Goal: Navigation & Orientation: Find specific page/section

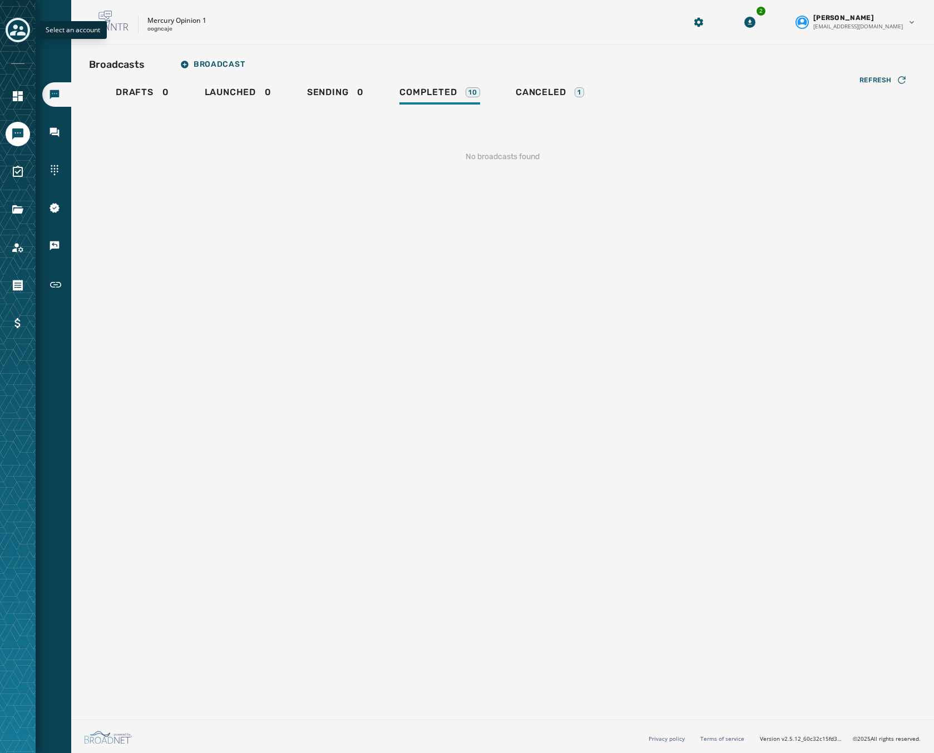
click at [15, 27] on icon "Toggle account select drawer" at bounding box center [18, 29] width 16 height 11
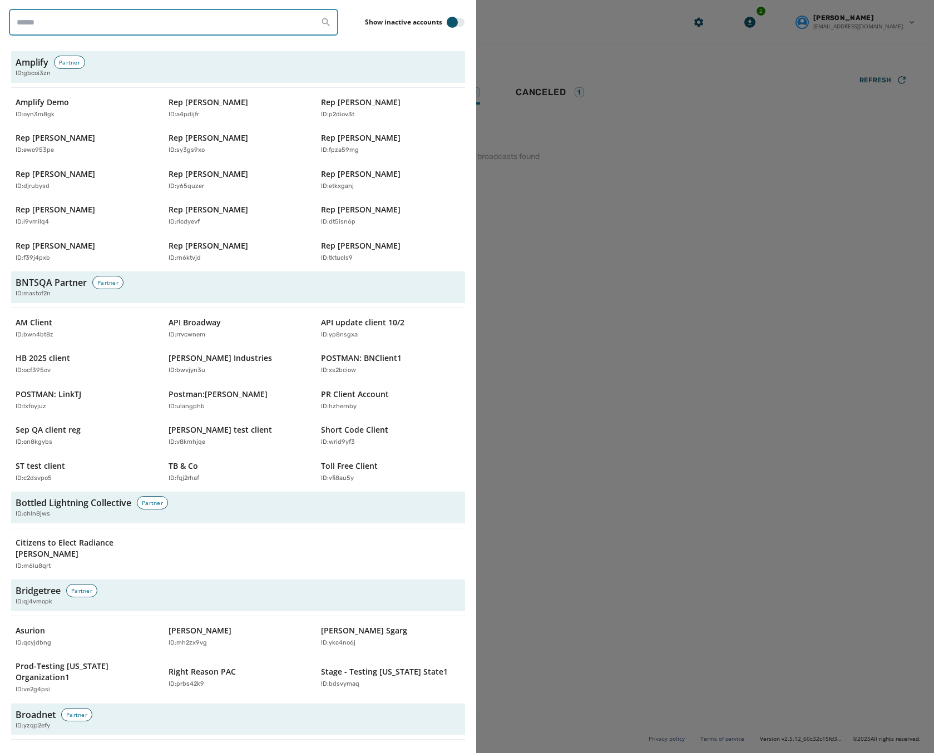
click at [58, 18] on input "search" at bounding box center [173, 22] width 329 height 27
click at [196, 14] on input "search" at bounding box center [173, 22] width 329 height 27
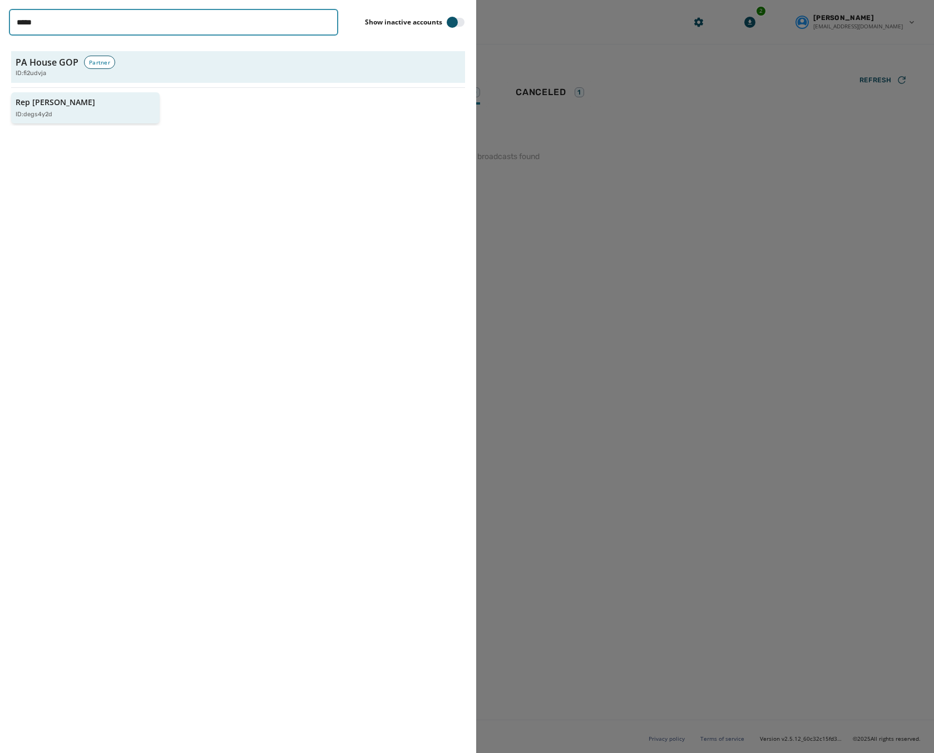
type input "*****"
click at [83, 118] on div "ID: degs4y2d" at bounding box center [80, 114] width 128 height 9
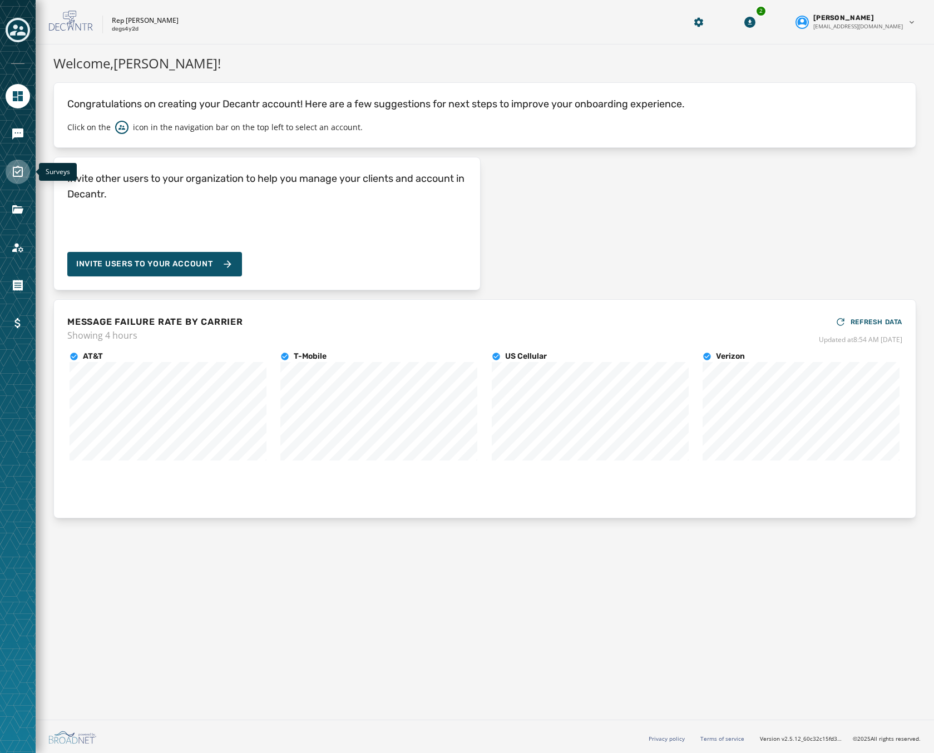
click at [23, 169] on icon "Navigate to Surveys" at bounding box center [17, 171] width 13 height 13
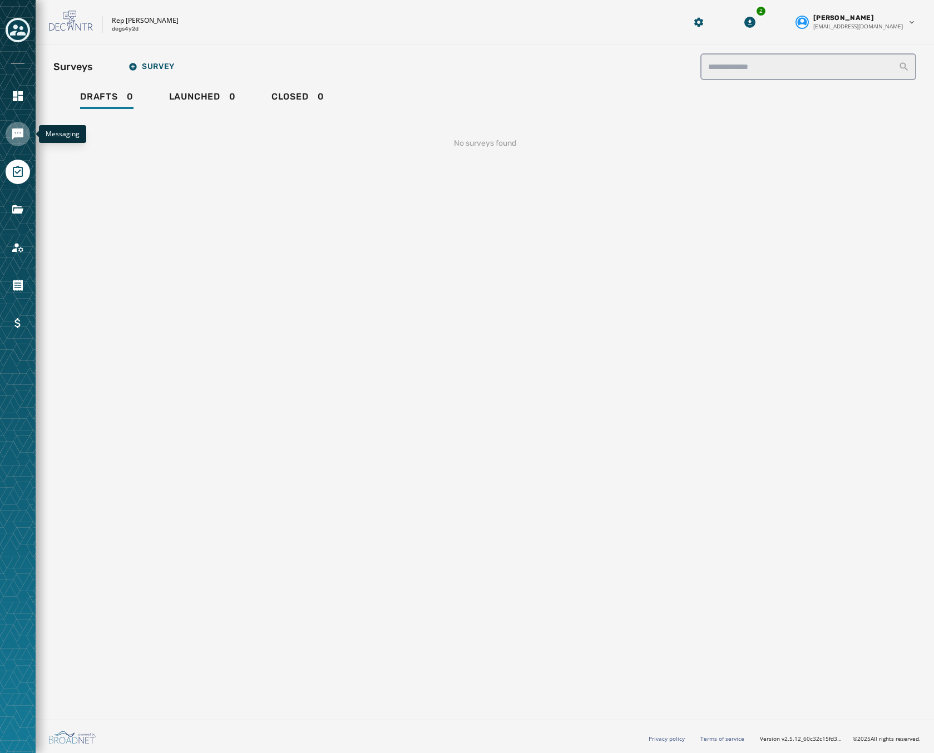
click at [17, 133] on icon "Navigate to Messaging" at bounding box center [17, 133] width 11 height 11
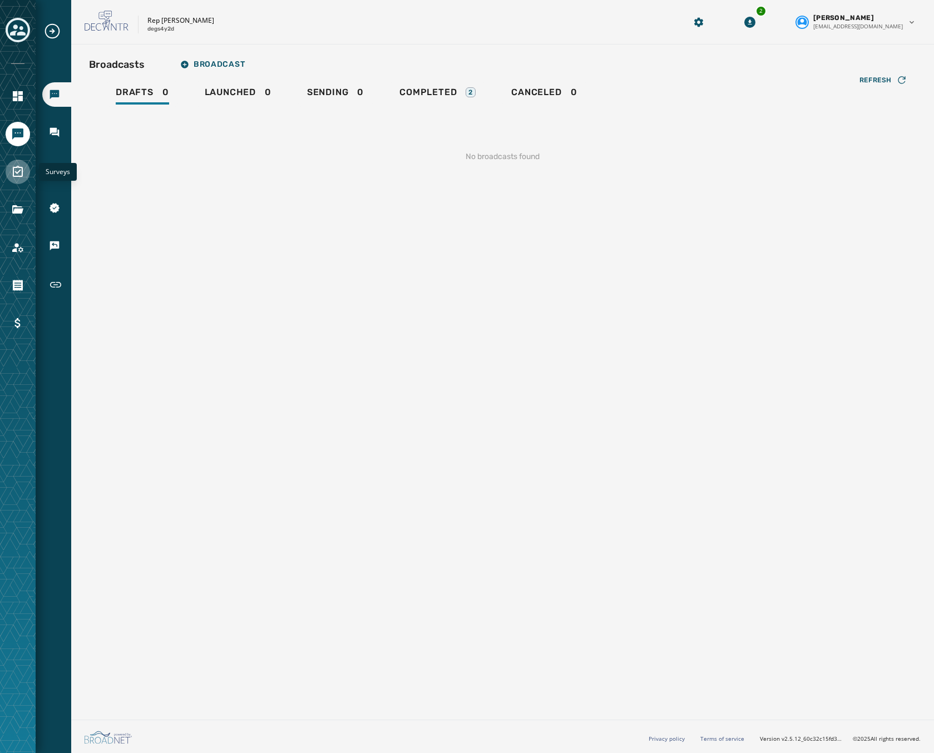
click at [14, 176] on icon "Navigate to Surveys" at bounding box center [18, 171] width 10 height 11
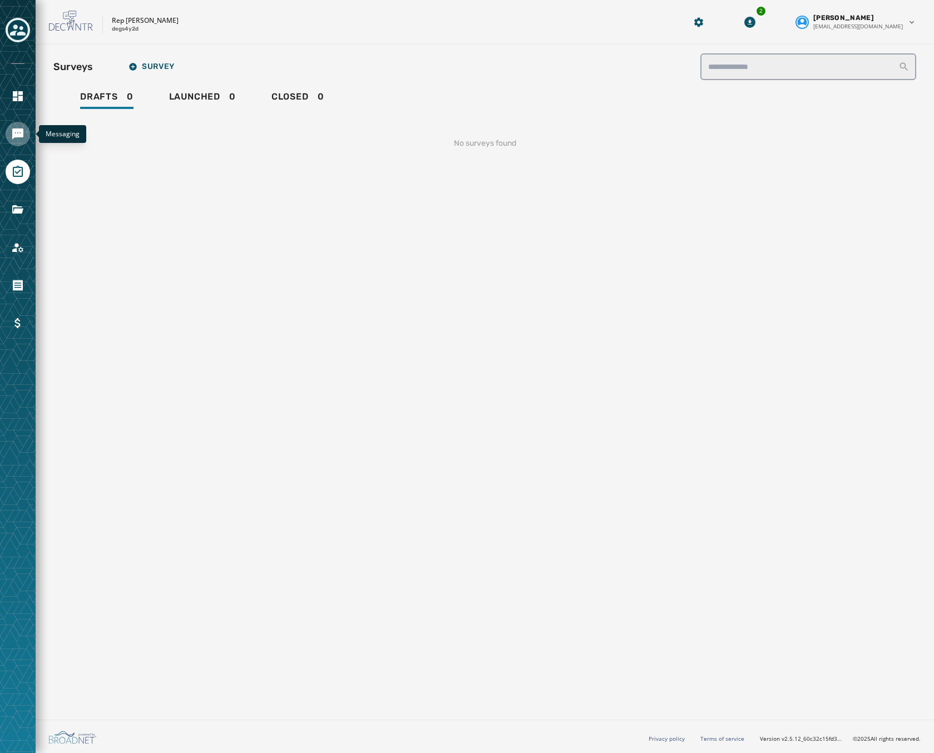
click at [23, 133] on icon "Navigate to Messaging" at bounding box center [17, 133] width 11 height 11
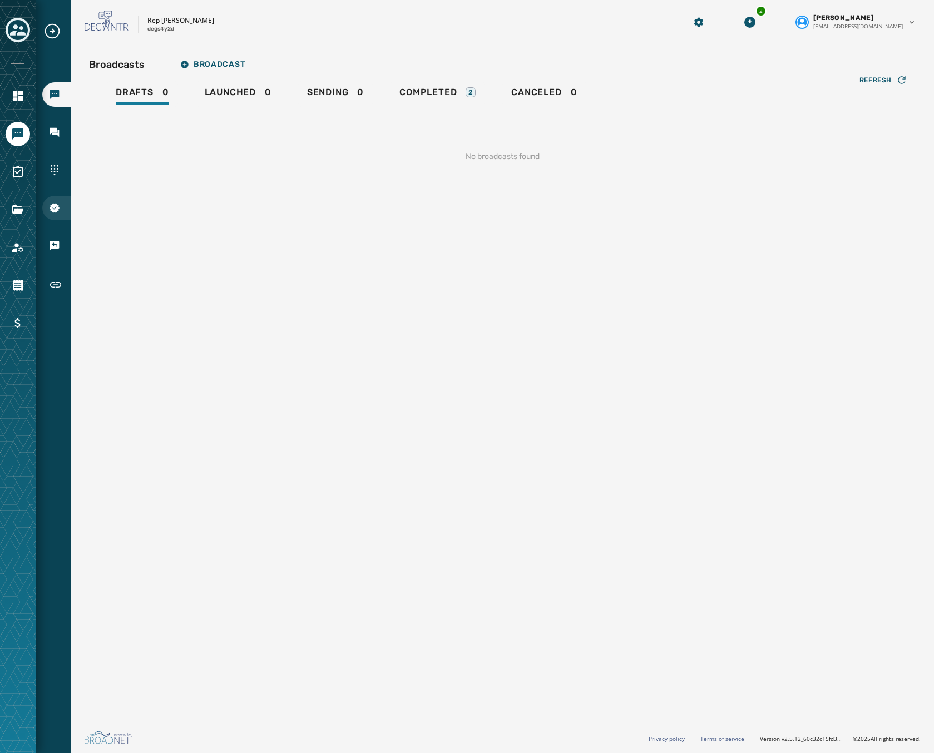
click at [60, 207] on icon "Navigate to 10DLC Registration" at bounding box center [54, 207] width 11 height 11
